Goal: Information Seeking & Learning: Learn about a topic

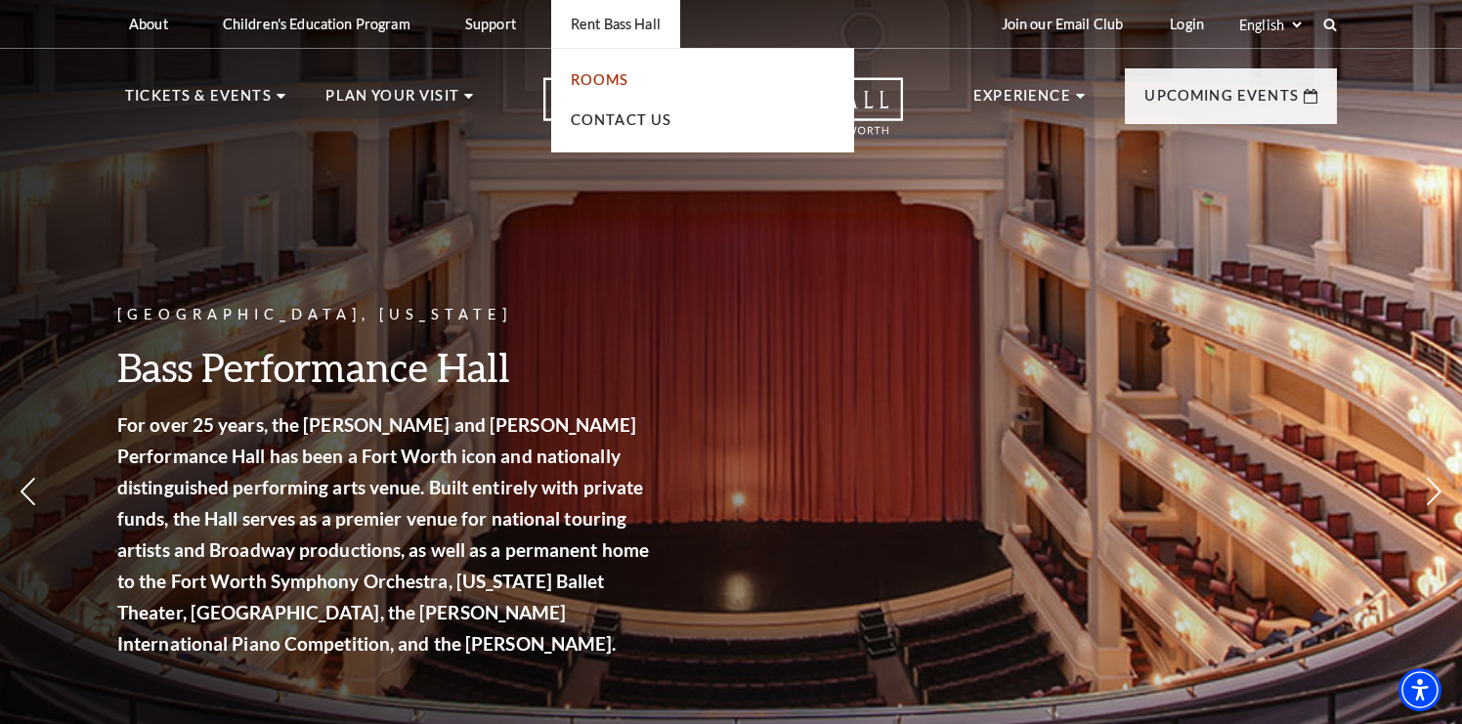
click at [616, 83] on link "Rooms" at bounding box center [600, 79] width 59 height 17
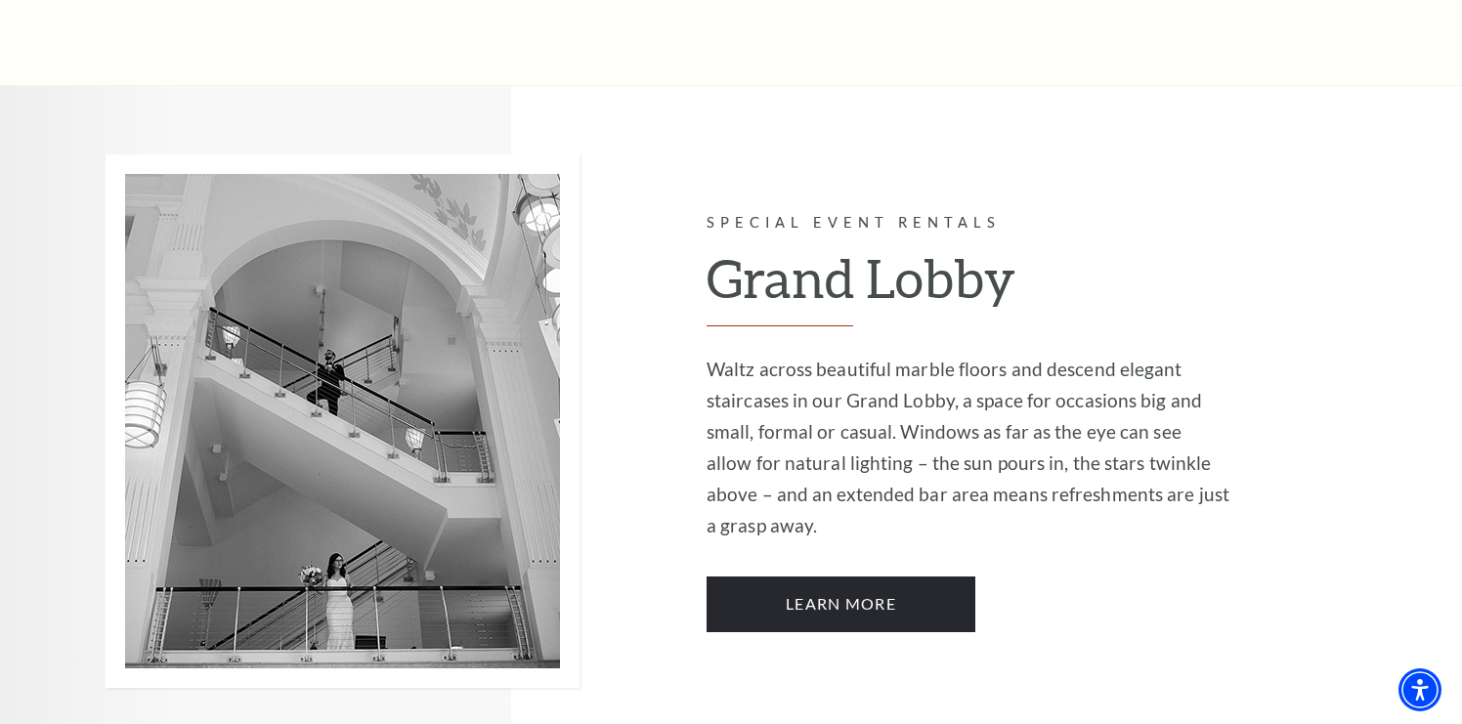
scroll to position [3145, 0]
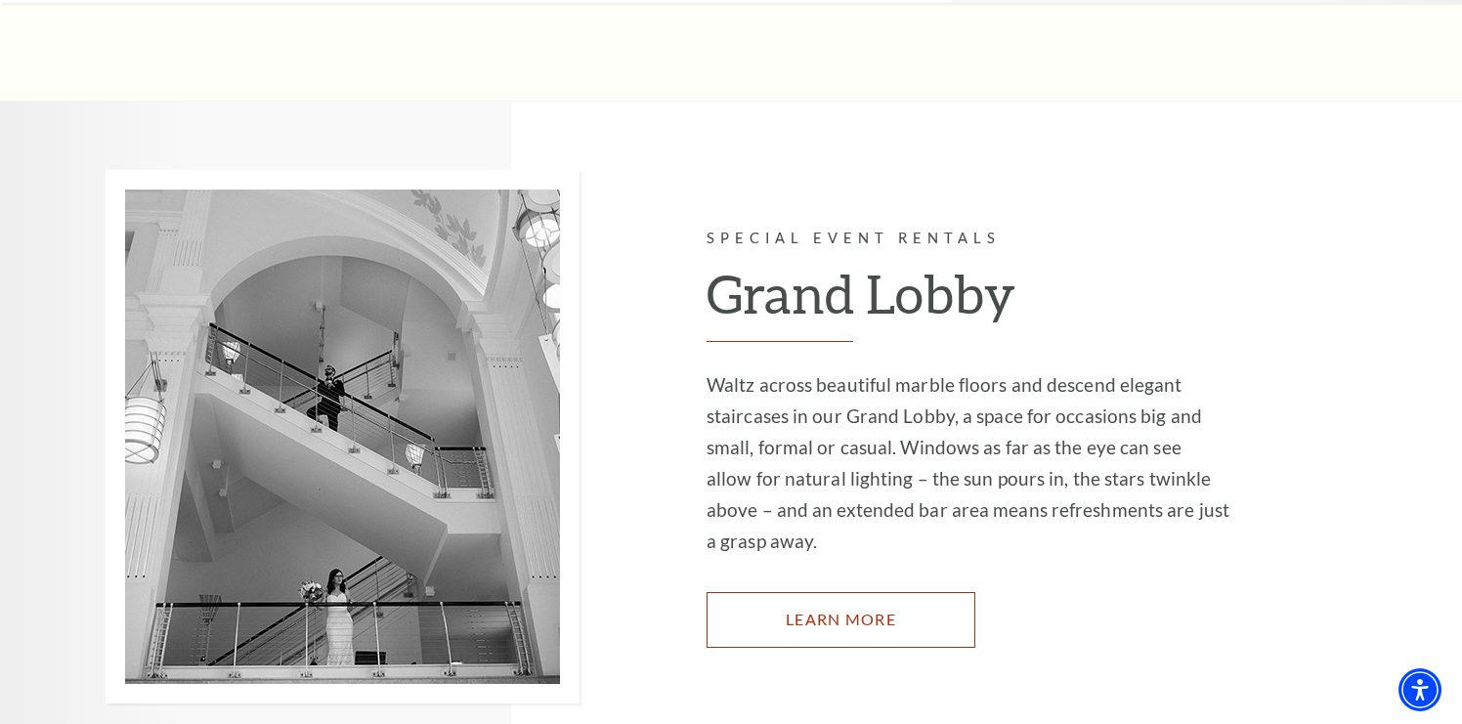
click at [867, 592] on link "Learn More" at bounding box center [841, 619] width 269 height 55
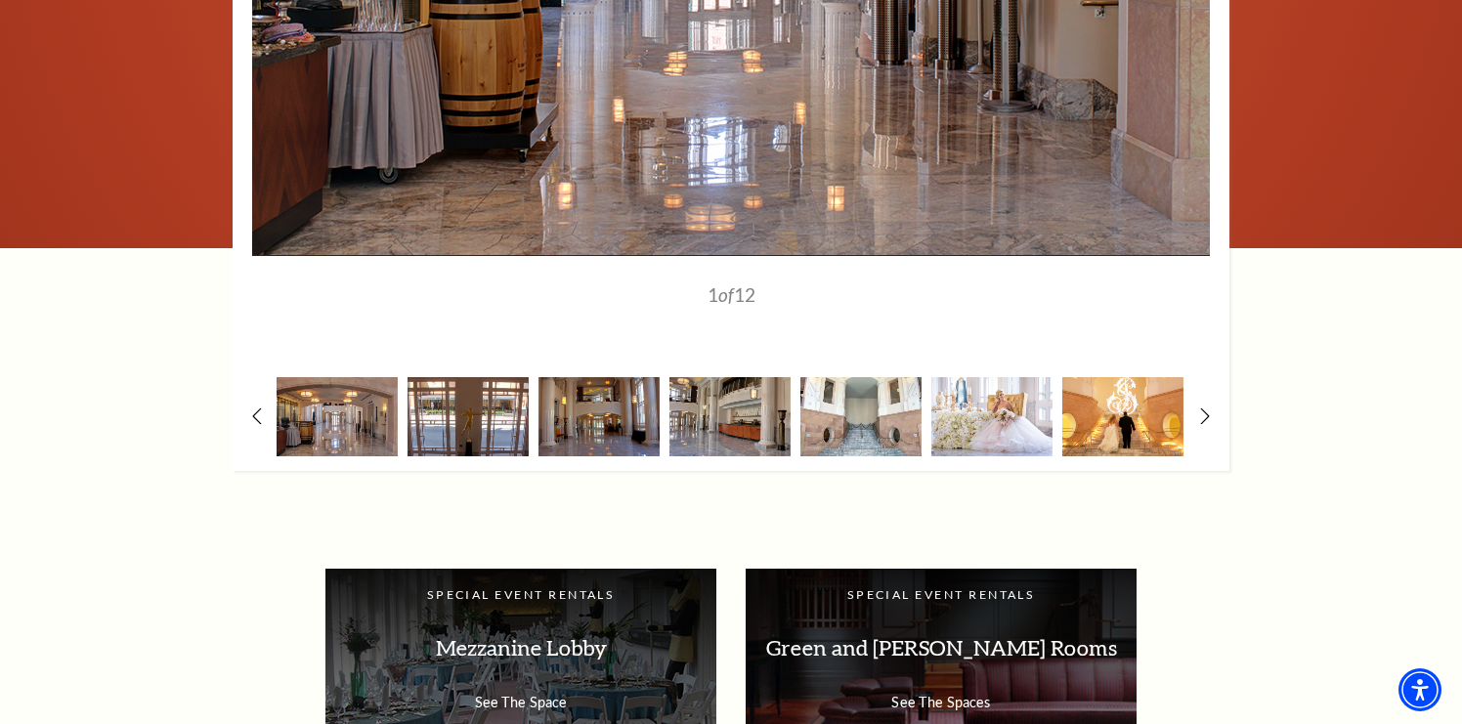
scroll to position [2349, 0]
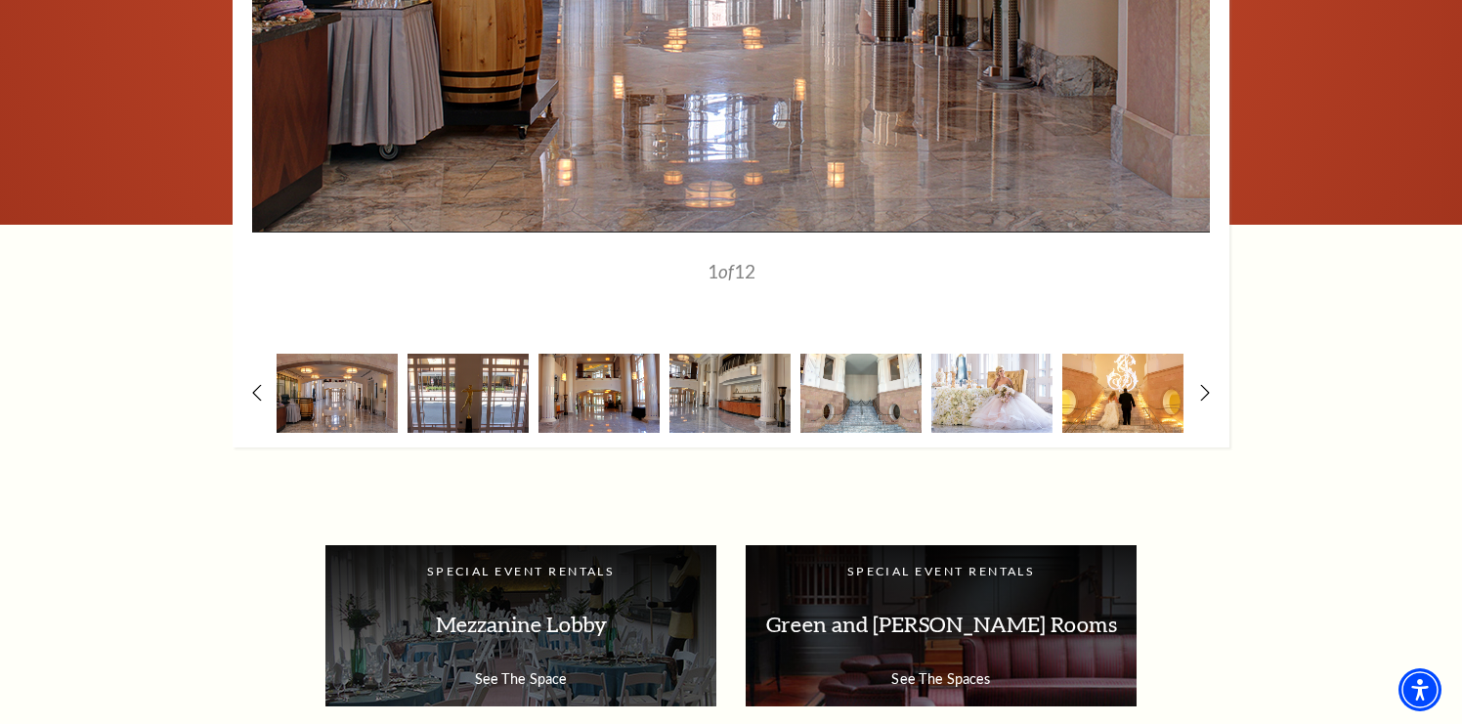
click at [600, 376] on img at bounding box center [599, 393] width 121 height 79
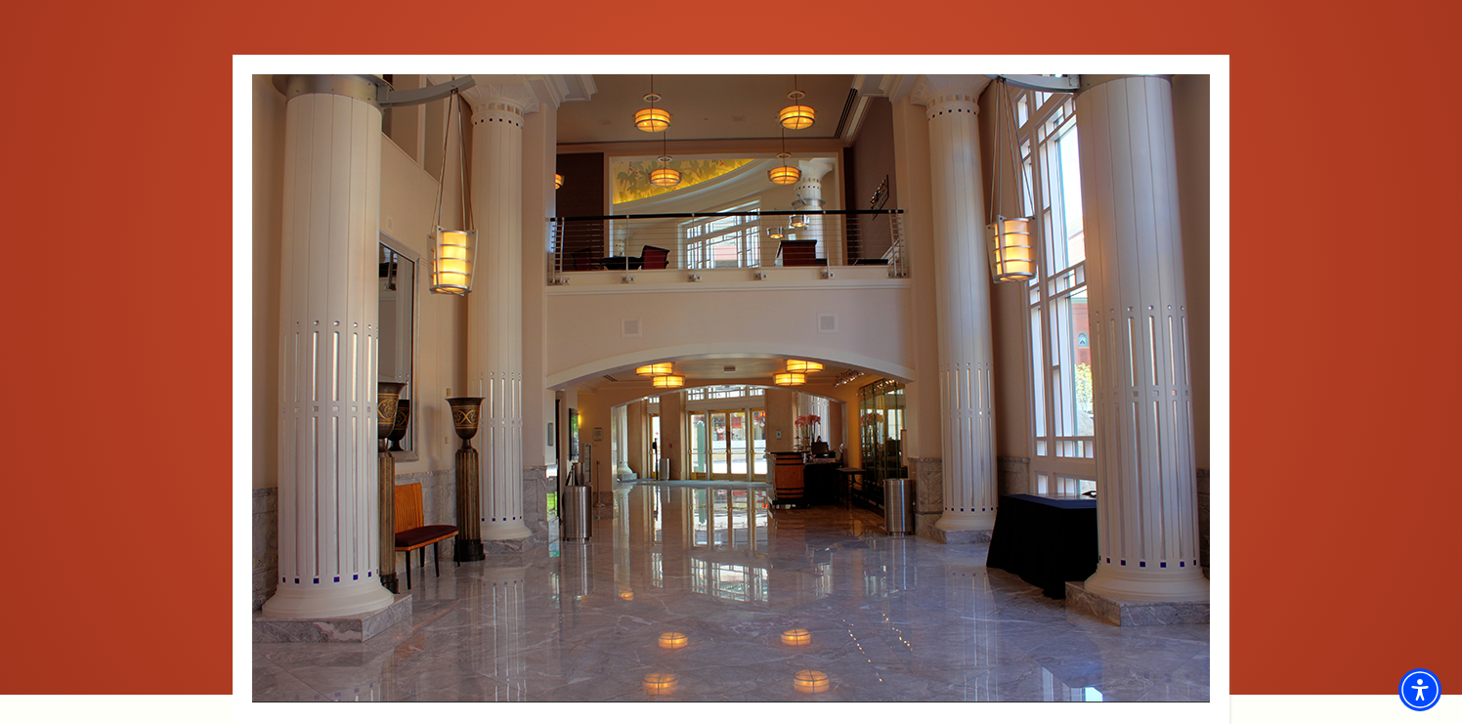
scroll to position [1884, 0]
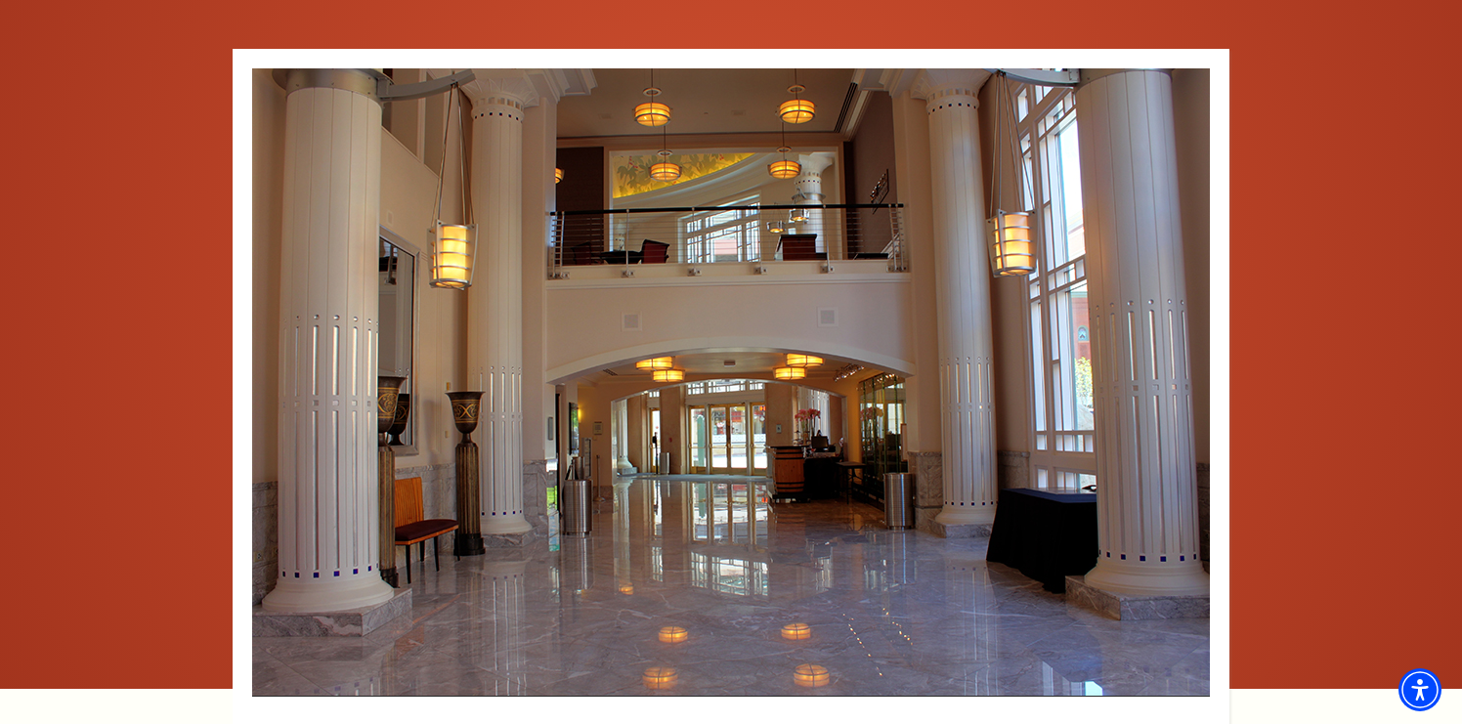
click at [1394, 647] on div at bounding box center [731, 445] width 1462 height 931
